Goal: Task Accomplishment & Management: Complete application form

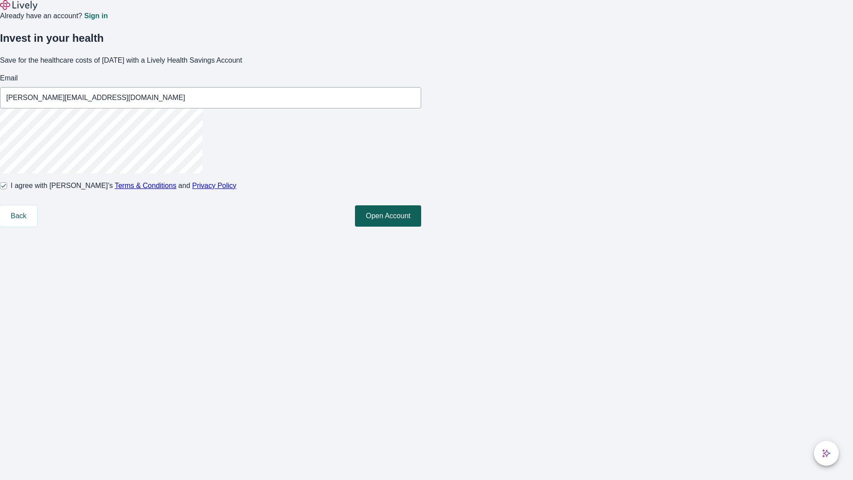
click at [421, 227] on button "Open Account" at bounding box center [388, 215] width 66 height 21
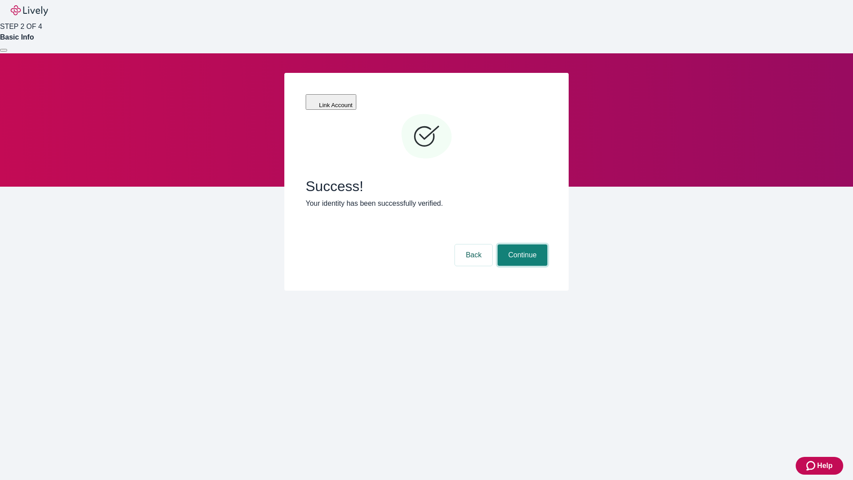
click at [521, 244] on button "Continue" at bounding box center [523, 254] width 50 height 21
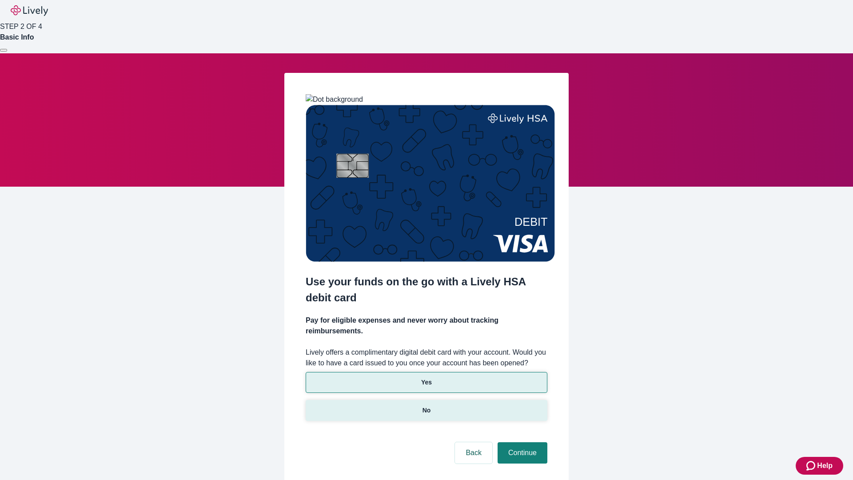
click at [426, 406] on p "No" at bounding box center [427, 410] width 8 height 9
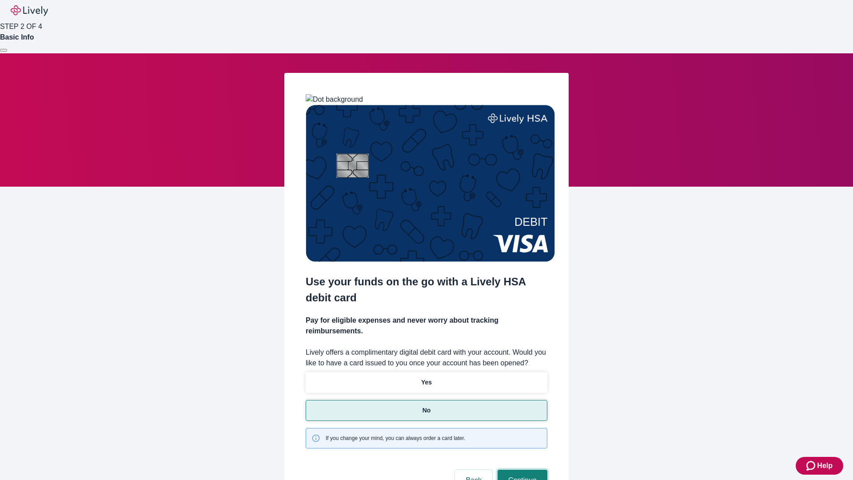
click at [521, 470] on button "Continue" at bounding box center [523, 480] width 50 height 21
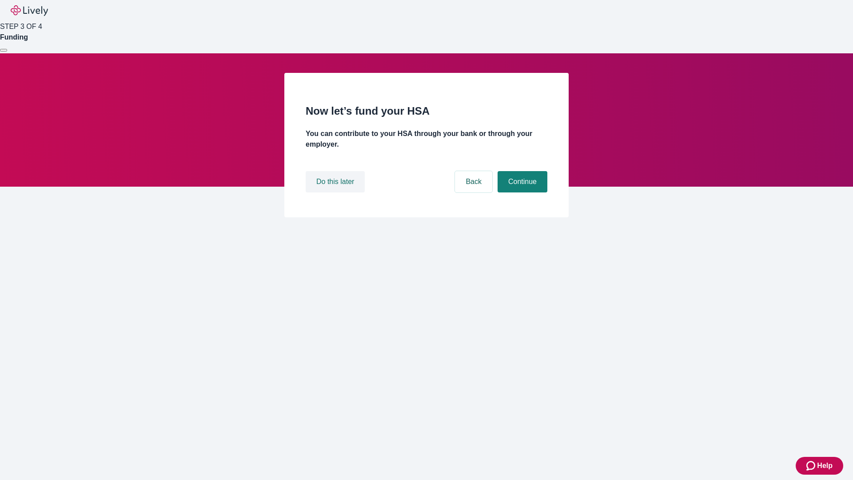
click at [337, 192] on button "Do this later" at bounding box center [335, 181] width 59 height 21
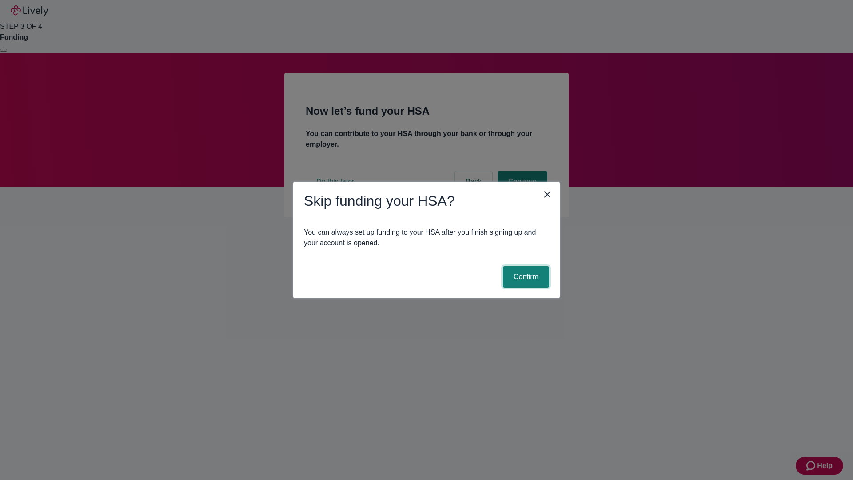
click at [525, 277] on button "Confirm" at bounding box center [526, 276] width 46 height 21
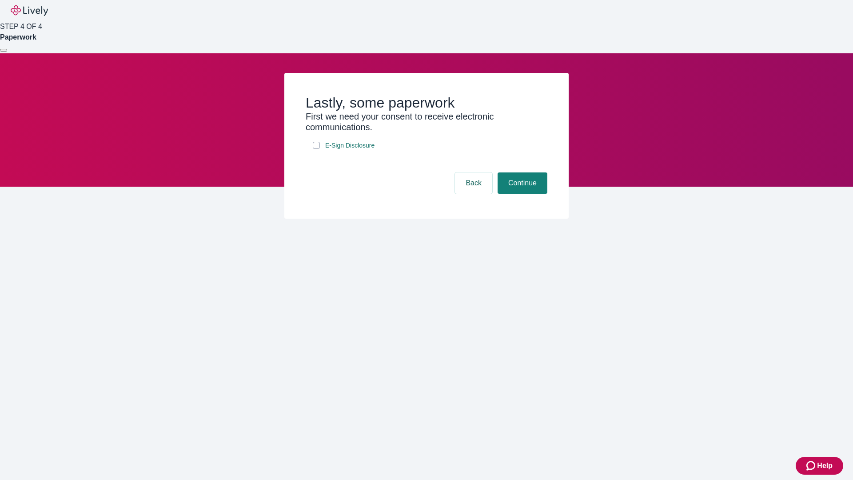
click at [316, 149] on input "E-Sign Disclosure" at bounding box center [316, 145] width 7 height 7
checkbox input "true"
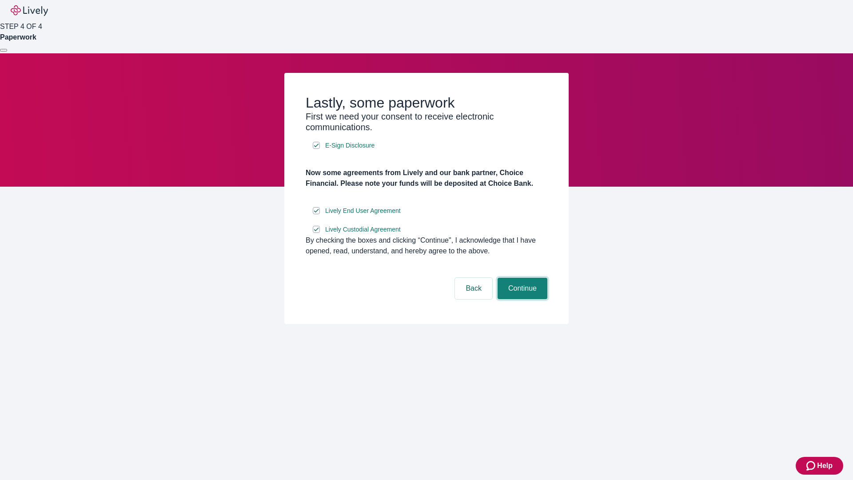
click at [521, 299] on button "Continue" at bounding box center [523, 288] width 50 height 21
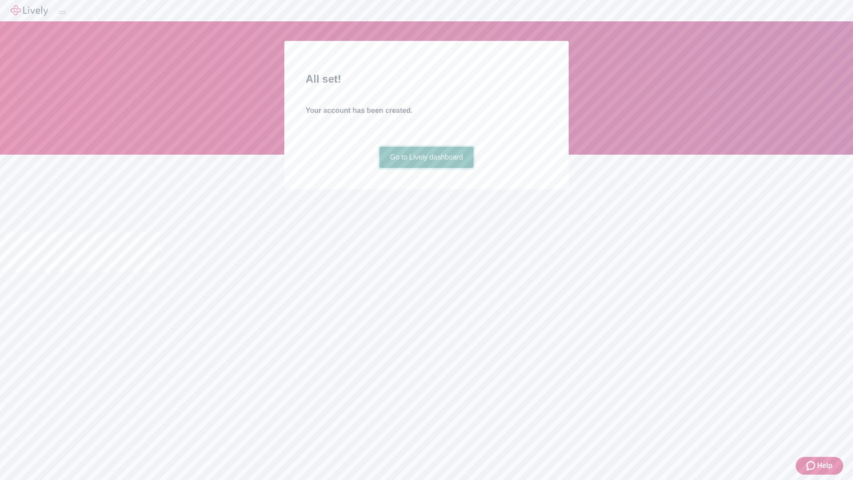
click at [426, 168] on link "Go to Lively dashboard" at bounding box center [427, 157] width 95 height 21
